Goal: Transaction & Acquisition: Obtain resource

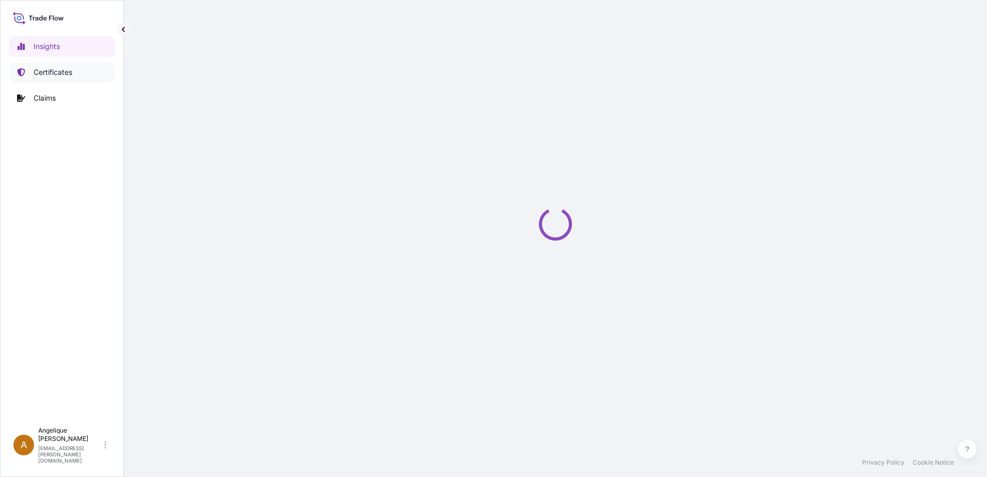
click at [58, 71] on p "Certificates" at bounding box center [53, 72] width 39 height 10
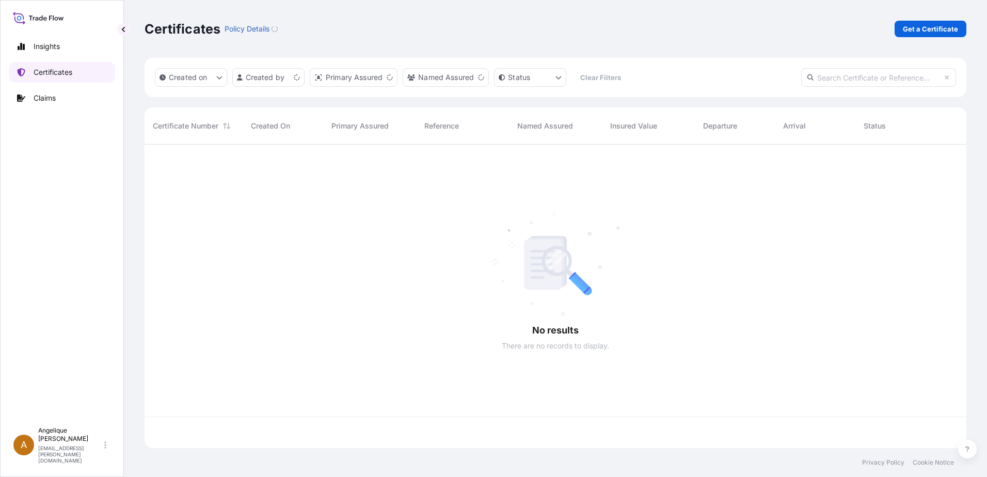
scroll to position [301, 814]
click at [930, 27] on p "Get a Certificate" at bounding box center [929, 29] width 55 height 10
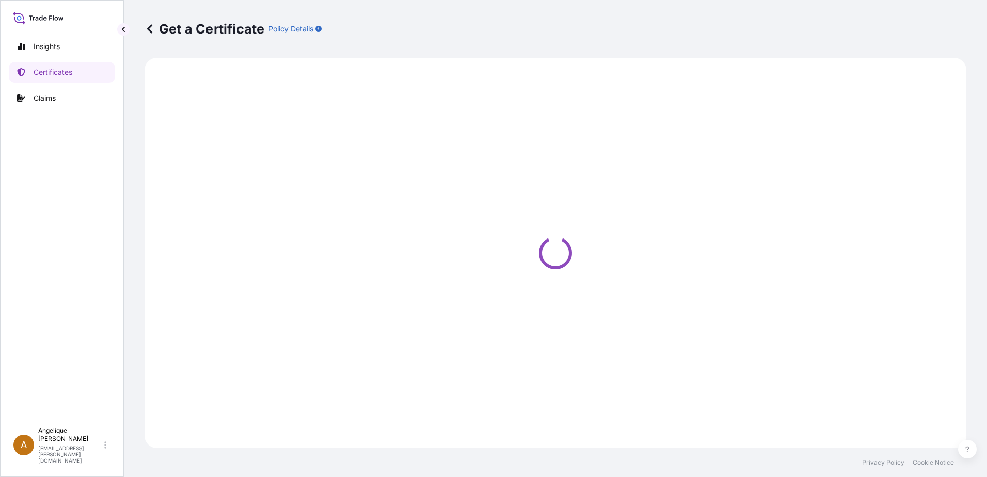
select select "Barge"
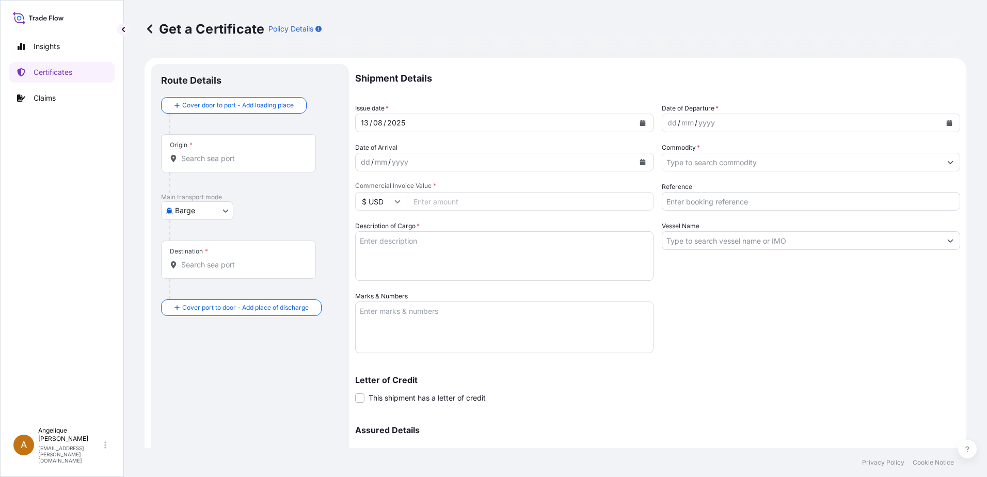
click at [193, 160] on input "Origin *" at bounding box center [242, 158] width 122 height 10
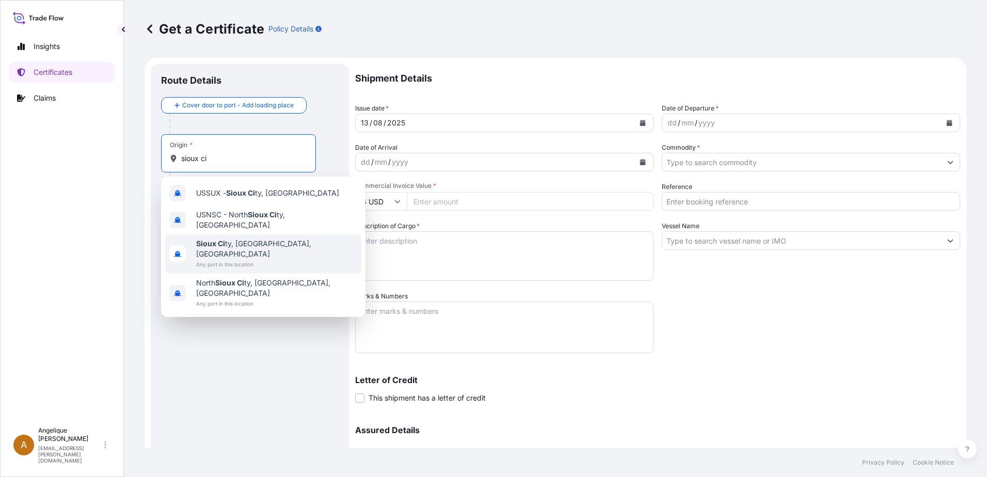
click at [227, 239] on span "Sioux Ci ty, [GEOGRAPHIC_DATA], [GEOGRAPHIC_DATA]" at bounding box center [276, 248] width 161 height 21
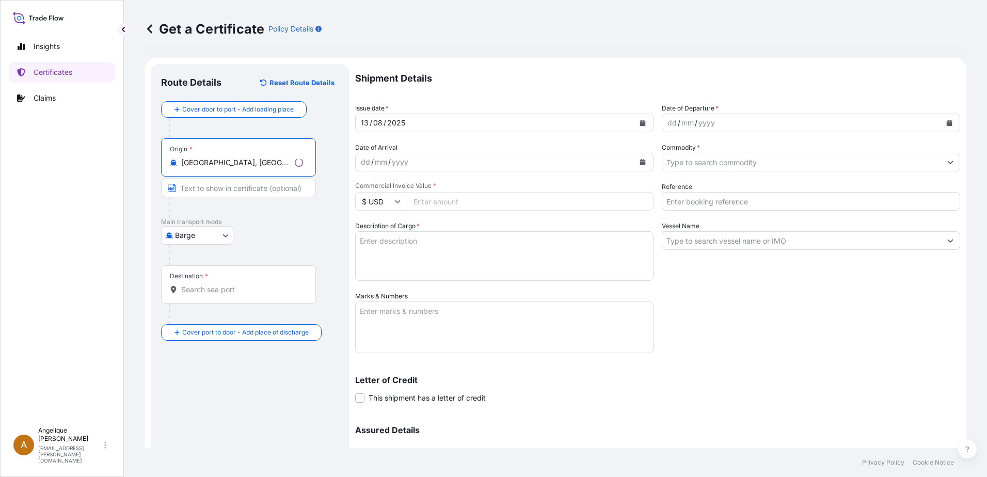
type input "[GEOGRAPHIC_DATA], [GEOGRAPHIC_DATA], [GEOGRAPHIC_DATA]"
click at [227, 235] on body "4 options available. 3 options available. 0 options available. 4 options availa…" at bounding box center [493, 238] width 987 height 477
click at [199, 316] on span "Ocean Vessel" at bounding box center [204, 318] width 46 height 10
select select "Ocean Vessel"
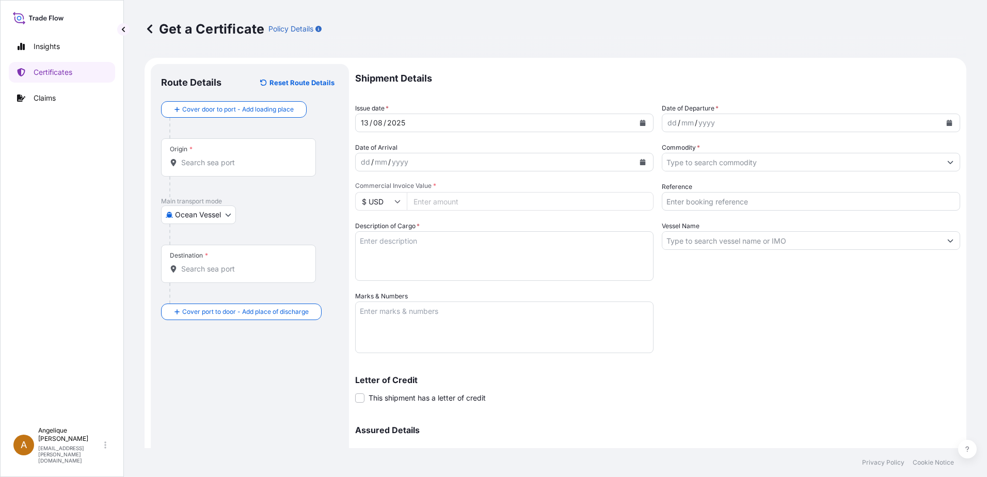
click at [218, 168] on div "Origin *" at bounding box center [238, 157] width 155 height 38
click at [218, 168] on input "Origin *" at bounding box center [242, 162] width 122 height 10
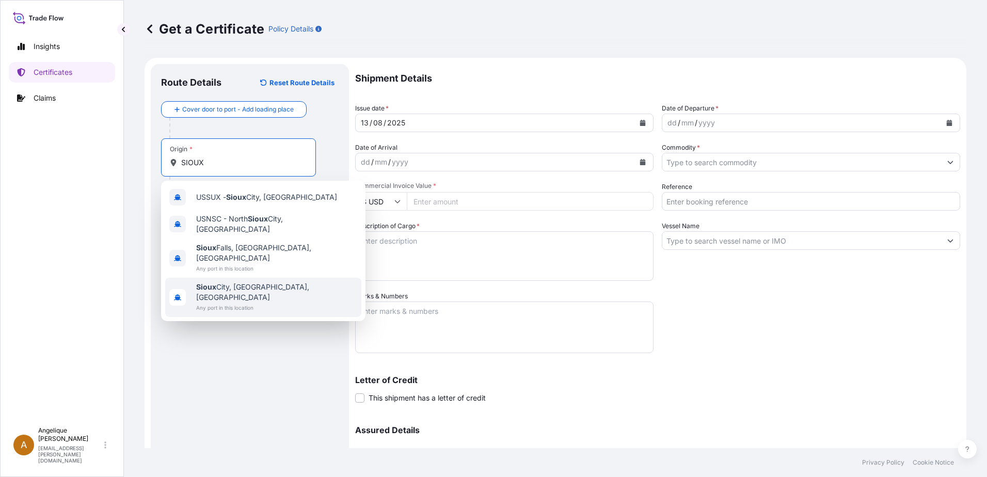
click at [246, 282] on span "[GEOGRAPHIC_DATA], [GEOGRAPHIC_DATA], [GEOGRAPHIC_DATA]" at bounding box center [276, 292] width 161 height 21
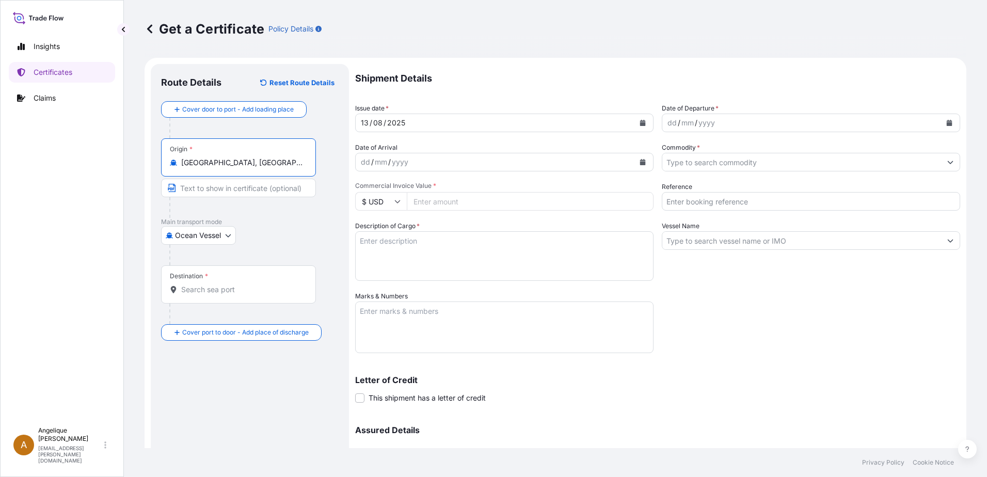
type input "[GEOGRAPHIC_DATA], [GEOGRAPHIC_DATA], [GEOGRAPHIC_DATA]"
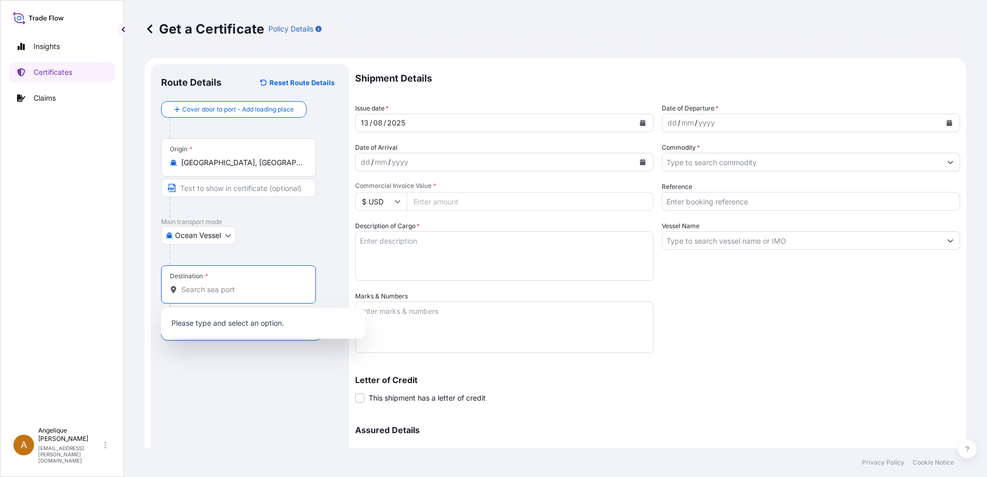
click at [202, 292] on input "Destination *" at bounding box center [242, 289] width 122 height 10
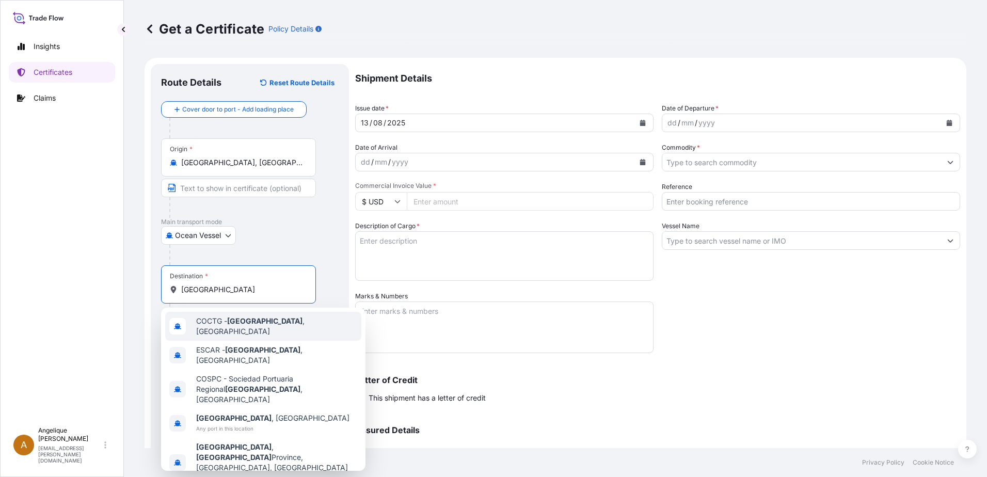
click at [272, 326] on span "COCTG - [GEOGRAPHIC_DATA] , [GEOGRAPHIC_DATA]" at bounding box center [276, 326] width 161 height 21
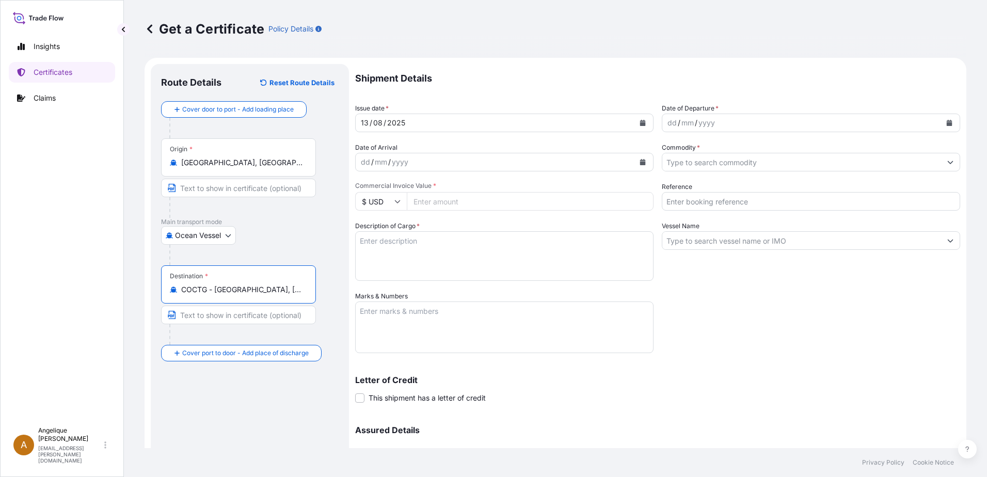
type input "COCTG - [GEOGRAPHIC_DATA], [GEOGRAPHIC_DATA]"
click at [946, 121] on icon "Calendar" at bounding box center [949, 123] width 6 height 6
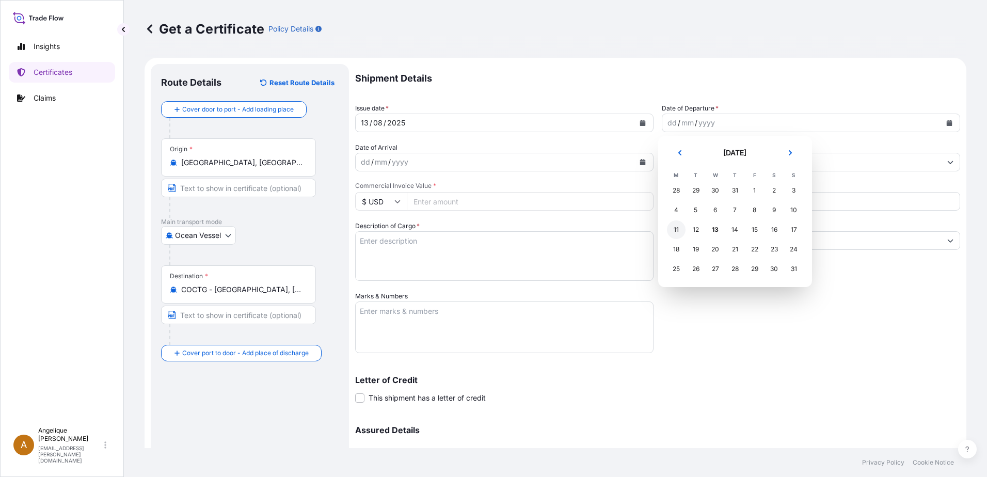
click at [678, 231] on div "11" at bounding box center [676, 229] width 19 height 19
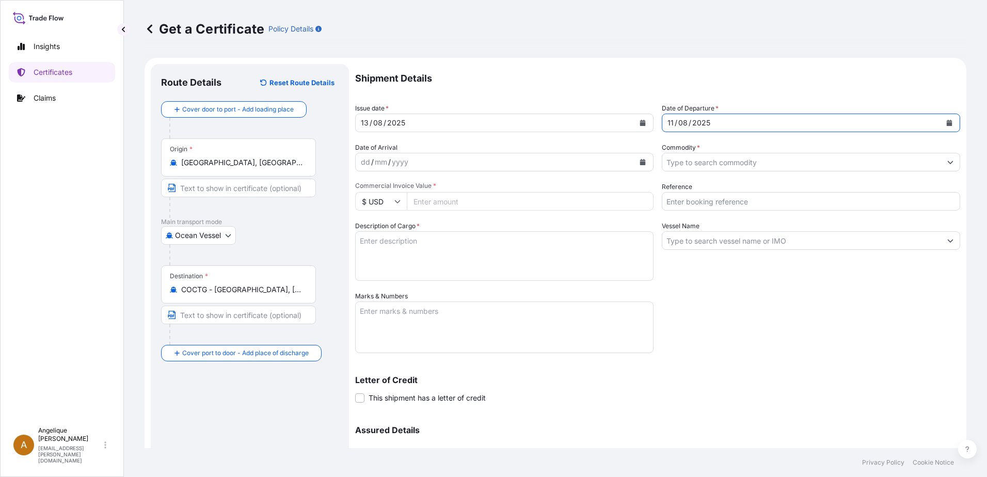
click at [700, 165] on input "Commodity *" at bounding box center [801, 162] width 279 height 19
type input "["
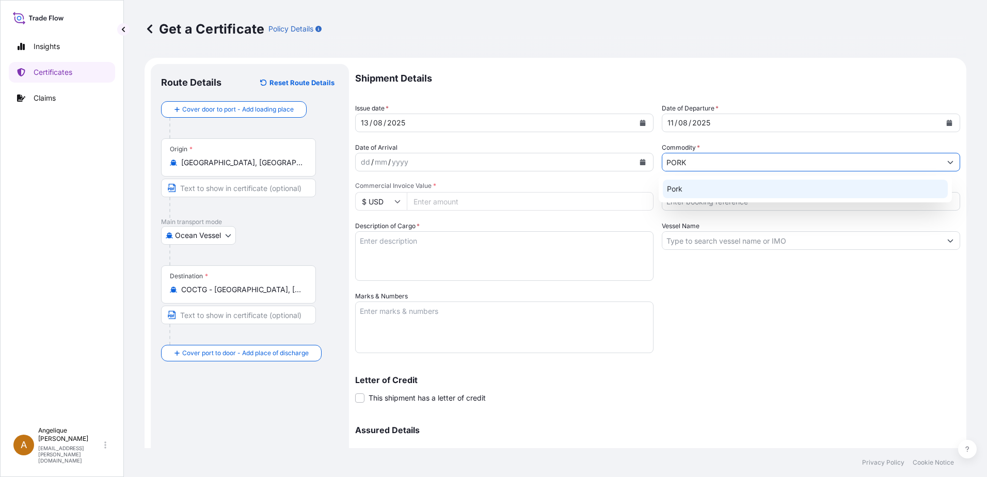
click at [696, 195] on div "Pork" at bounding box center [804, 189] width 285 height 19
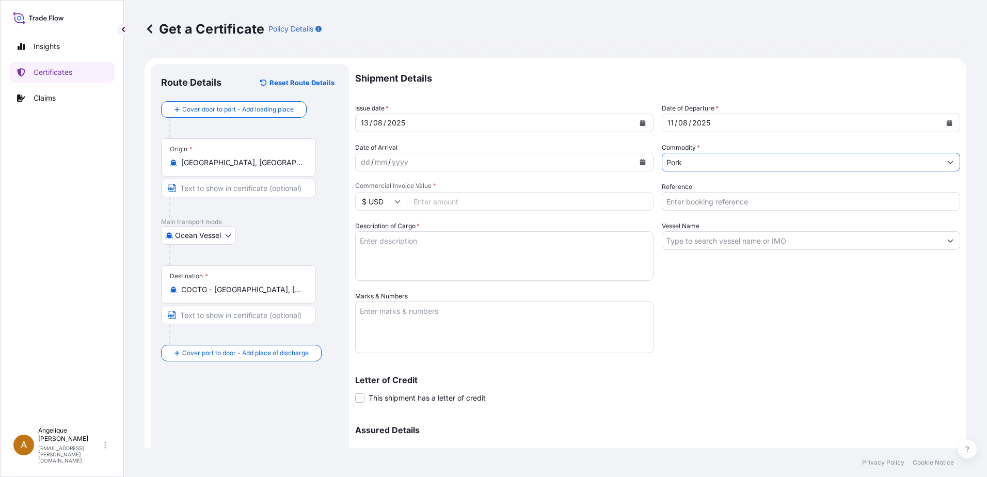
type input "Pork"
click at [451, 197] on input "Commercial Invoice Value *" at bounding box center [530, 201] width 247 height 19
type input "58245.67"
type input "2890647"
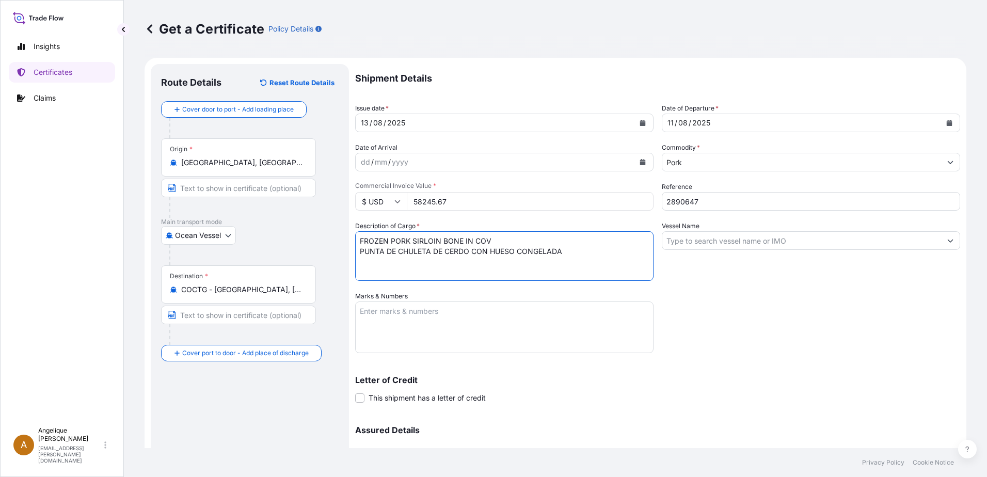
type textarea "FROZEN PORK SIRLOIN BONE IN COV PUNTA DE CHULETA DE CERDO CON HUESO CONGELADA"
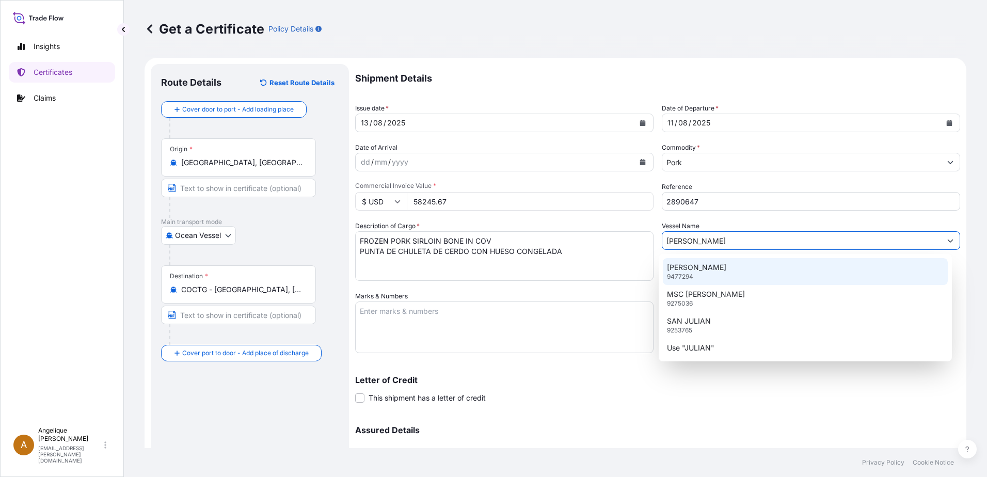
click at [701, 275] on div "[PERSON_NAME] 9477294" at bounding box center [804, 271] width 285 height 27
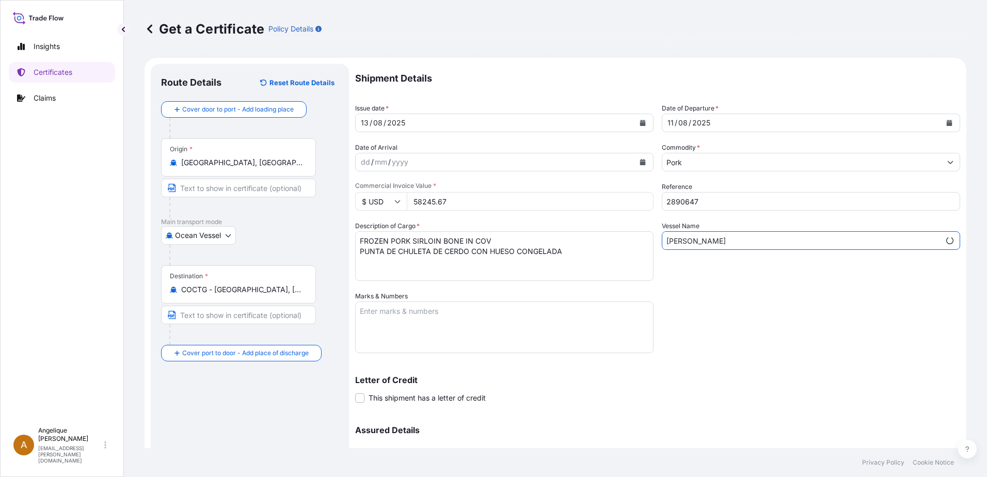
type input "[PERSON_NAME]"
click at [371, 316] on textarea "Marks & Numbers" at bounding box center [504, 327] width 298 height 52
type textarea "2890647"
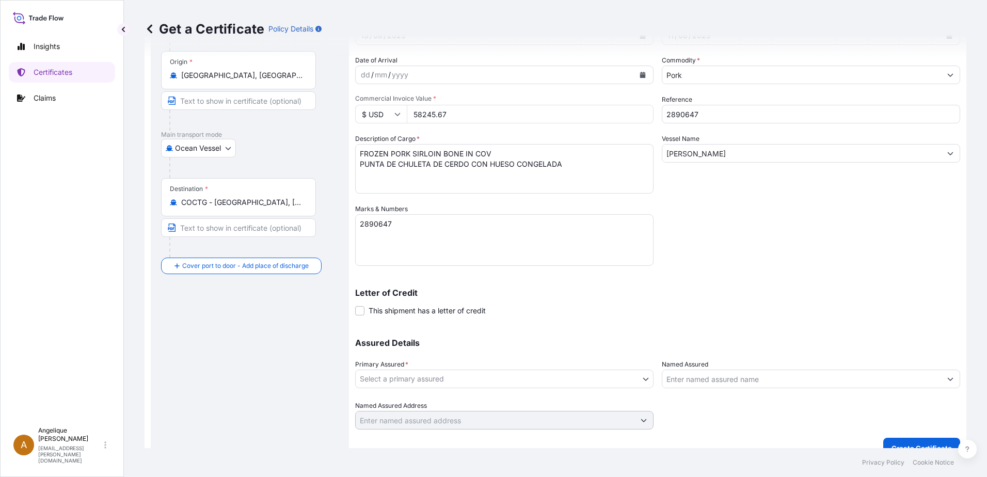
scroll to position [104, 0]
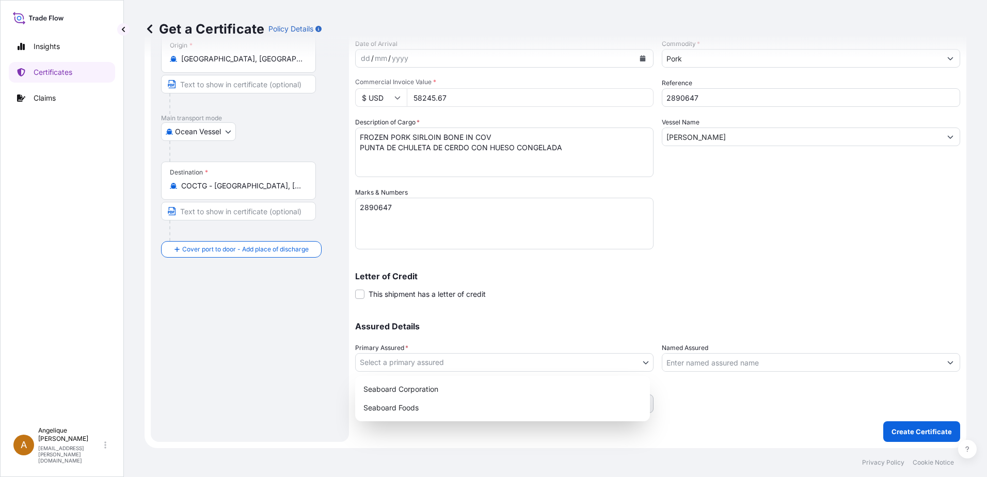
click at [402, 363] on body "Insights Certificates Claims A [PERSON_NAME] [PERSON_NAME][EMAIL_ADDRESS][PERSO…" at bounding box center [493, 238] width 987 height 477
click at [401, 408] on div "Seaboard Foods" at bounding box center [502, 407] width 286 height 19
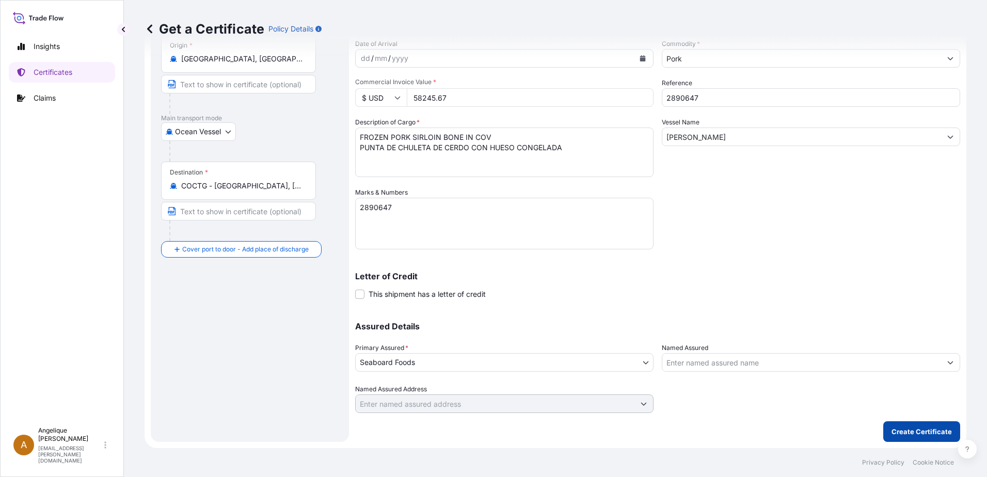
click at [910, 435] on p "Create Certificate" at bounding box center [921, 431] width 60 height 10
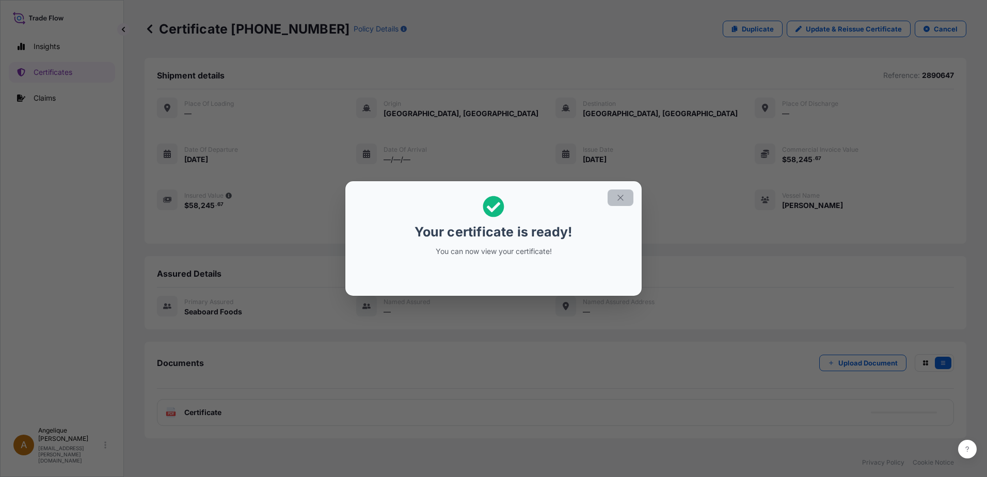
click at [624, 195] on icon "button" at bounding box center [620, 197] width 9 height 9
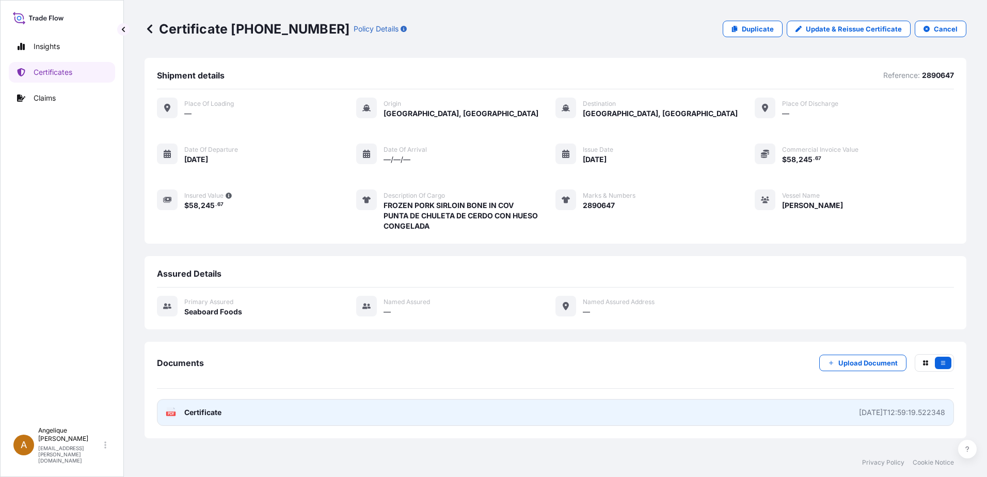
click at [223, 411] on link "PDF Certificate [DATE]T12:59:19.522348" at bounding box center [555, 412] width 797 height 27
